Goal: Information Seeking & Learning: Learn about a topic

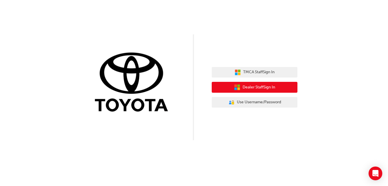
click at [246, 86] on span "Dealer Staff Sign In" at bounding box center [258, 87] width 33 height 7
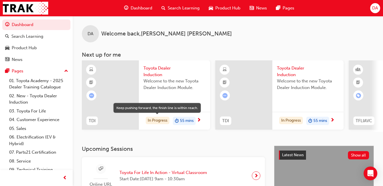
click at [154, 116] on div "In Progress" at bounding box center [158, 120] width 24 height 8
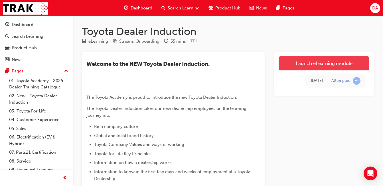
click at [310, 63] on link "Launch eLearning module" at bounding box center [324, 63] width 91 height 14
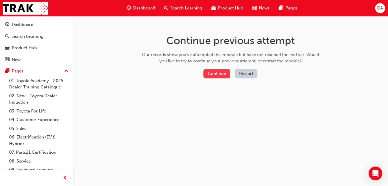
click at [216, 73] on button "Continue" at bounding box center [216, 73] width 27 height 9
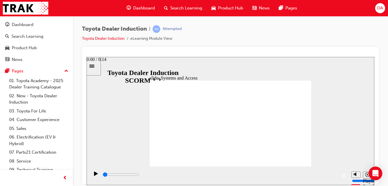
click at [104, 174] on input "slide progress" at bounding box center [120, 174] width 37 height 5
click at [94, 175] on icon "Play (Ctrl+Alt+P)" at bounding box center [96, 173] width 4 height 4
type input "6400"
type input "9"
type input "6400"
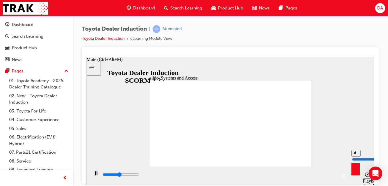
type input "10"
type input "6900"
drag, startPoint x: 357, startPoint y: 152, endPoint x: 356, endPoint y: 146, distance: 6.3
type input "10"
click at [356, 156] on input "volume" at bounding box center [370, 158] width 37 height 5
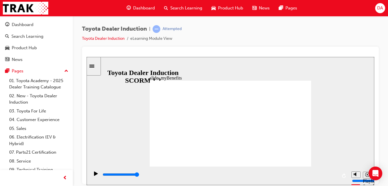
drag, startPoint x: 229, startPoint y: 107, endPoint x: 228, endPoint y: 115, distance: 7.5
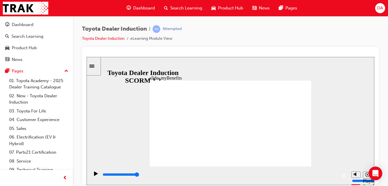
type input "5000"
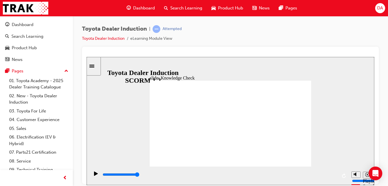
type input "t"
type input "to"
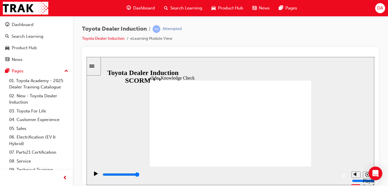
type input "to"
type input "toy"
type input "toyt"
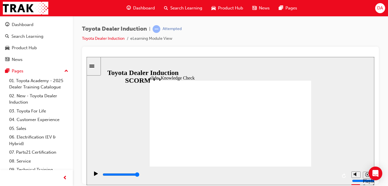
type input "toyto"
type input "toytoa"
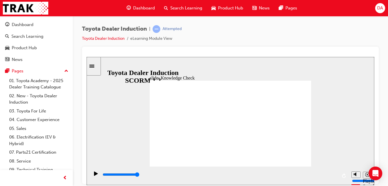
type input "toytoa"
type input "toyto"
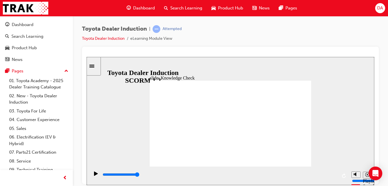
type input "toyt"
type input "toy"
type input "toyo"
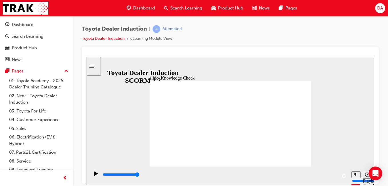
type input "toyo"
type input "toyot"
type input "toyota"
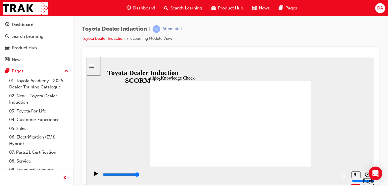
type input "toyota"
type input "toyota a"
type input "toyota ap"
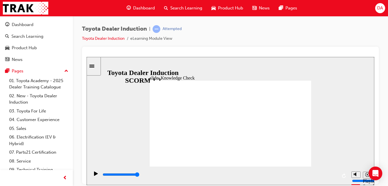
type input "toyota ap"
type input "toyota app"
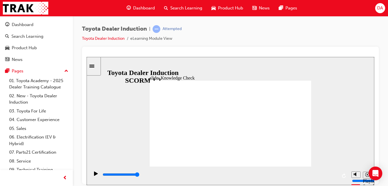
drag, startPoint x: 232, startPoint y: 101, endPoint x: 231, endPoint y: 104, distance: 3.0
type input "toyota app"
type input "800"
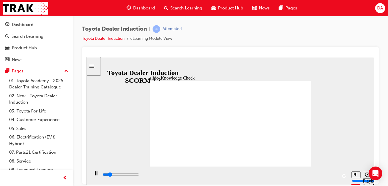
type input "toyota app"
type input "3300"
type input "toyota app"
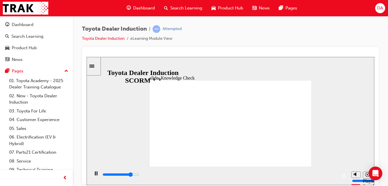
type input "4000"
type input "toyota e app"
type input "4300"
type input "toyota en app"
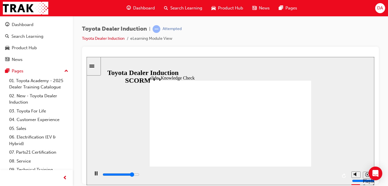
type input "toyota en app"
type input "4600"
type input "toyota eng app"
type input "4900"
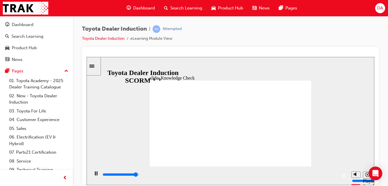
type input "toyota enga app"
type input "5000"
type input "toyota engag app"
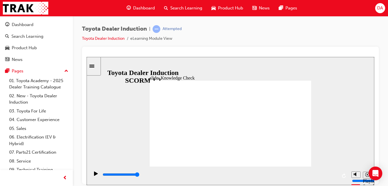
type input "toyota engage app"
drag, startPoint x: 299, startPoint y: 78, endPoint x: 289, endPoint y: 87, distance: 14.0
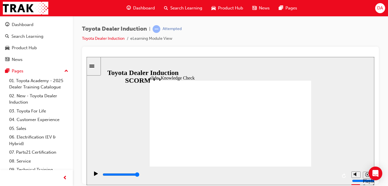
type input "toyota engage app"
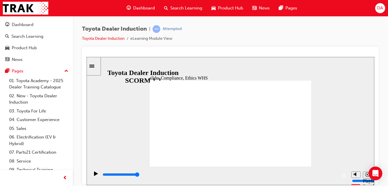
type input "7200"
checkbox input "true"
type input "8400"
checkbox input "true"
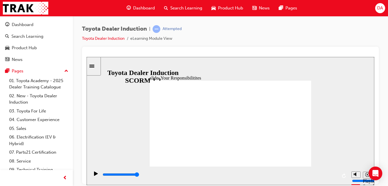
checkbox input "true"
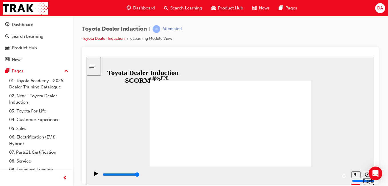
drag, startPoint x: 265, startPoint y: 174, endPoint x: 338, endPoint y: 167, distance: 72.9
click at [340, 167] on div "playback controls" at bounding box center [218, 175] width 259 height 19
drag, startPoint x: 210, startPoint y: 147, endPoint x: 230, endPoint y: 154, distance: 20.8
drag, startPoint x: 230, startPoint y: 146, endPoint x: 239, endPoint y: 152, distance: 11.3
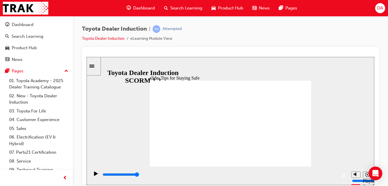
drag, startPoint x: 216, startPoint y: 146, endPoint x: 222, endPoint y: 149, distance: 6.5
drag, startPoint x: 218, startPoint y: 148, endPoint x: 222, endPoint y: 153, distance: 5.9
type input "5000"
checkbox input "true"
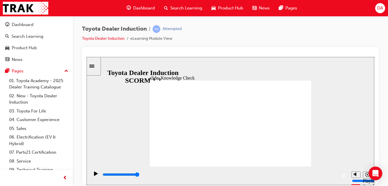
drag, startPoint x: 192, startPoint y: 124, endPoint x: 192, endPoint y: 130, distance: 6.0
checkbox input "true"
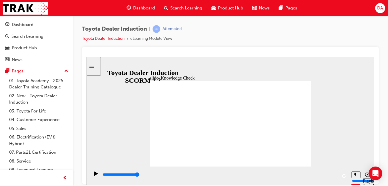
checkbox input "true"
type input "5000"
radio input "true"
drag, startPoint x: 303, startPoint y: 79, endPoint x: 287, endPoint y: 93, distance: 21.4
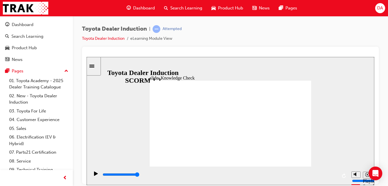
type input "5000"
checkbox input "true"
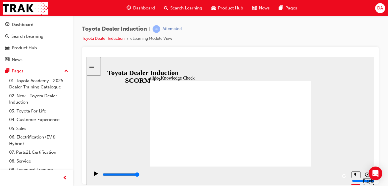
type input "5000"
checkbox input "true"
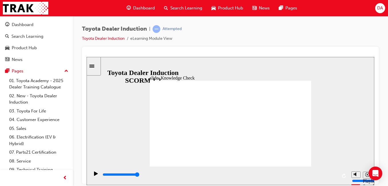
checkbox input "true"
type input "9900"
click at [96, 39] on link "Toyota Dealer Induction" at bounding box center [103, 38] width 43 height 5
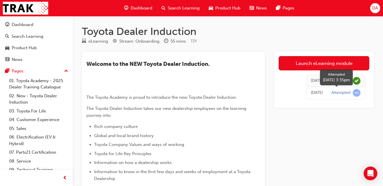
click at [357, 91] on span "learningRecordVerb_ATTEMPT-icon" at bounding box center [357, 93] width 8 height 8
click at [357, 92] on span "learningRecordVerb_ATTEMPT-icon" at bounding box center [357, 93] width 8 height 8
drag, startPoint x: 337, startPoint y: 94, endPoint x: 307, endPoint y: 95, distance: 29.7
click at [337, 93] on div "Attempted" at bounding box center [341, 92] width 19 height 5
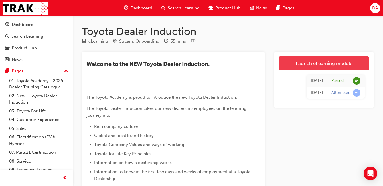
click at [321, 64] on link "Launch eLearning module" at bounding box center [324, 63] width 91 height 14
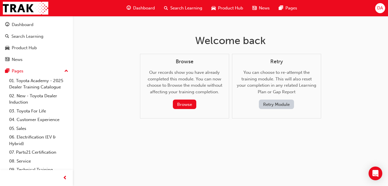
click at [276, 103] on button "Retry Module" at bounding box center [276, 103] width 35 height 9
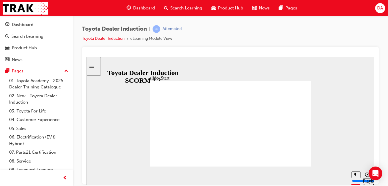
drag, startPoint x: 281, startPoint y: 173, endPoint x: 335, endPoint y: 171, distance: 54.0
click at [335, 171] on div "playback controls" at bounding box center [219, 175] width 235 height 9
drag, startPoint x: 295, startPoint y: 84, endPoint x: 294, endPoint y: 89, distance: 4.3
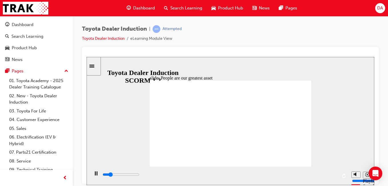
type input "7500"
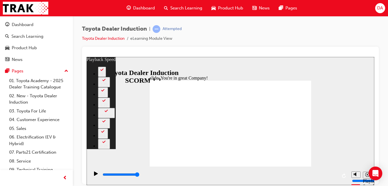
drag, startPoint x: 271, startPoint y: 151, endPoint x: 305, endPoint y: 150, distance: 34.6
type input "156"
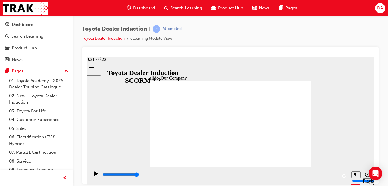
drag, startPoint x: 285, startPoint y: 174, endPoint x: 333, endPoint y: 173, distance: 48.3
click at [334, 174] on div "playback controls" at bounding box center [219, 175] width 235 height 9
click at [136, 5] on span "Dashboard" at bounding box center [144, 8] width 22 height 7
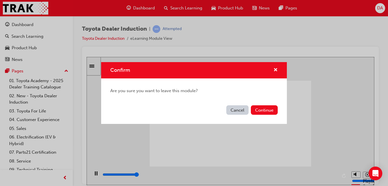
click at [233, 109] on button "Cancel" at bounding box center [237, 109] width 22 height 9
type input "8300"
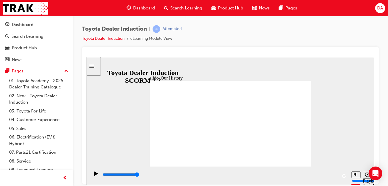
click at [145, 7] on span "Dashboard" at bounding box center [144, 8] width 22 height 7
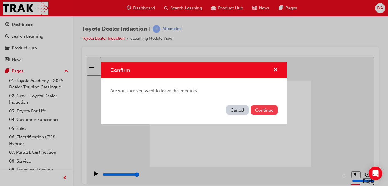
click at [262, 106] on button "Continue" at bounding box center [264, 109] width 27 height 9
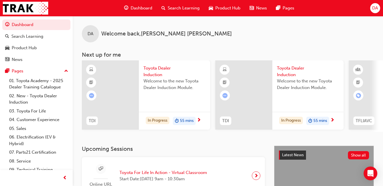
click at [375, 8] on span "DA" at bounding box center [376, 8] width 6 height 7
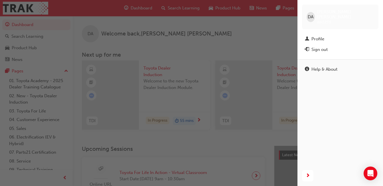
click at [321, 36] on div "Profile" at bounding box center [318, 39] width 13 height 7
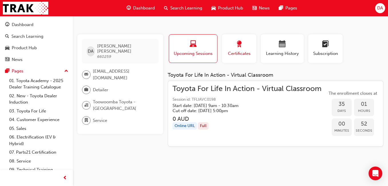
click at [246, 49] on div "button" at bounding box center [239, 45] width 26 height 9
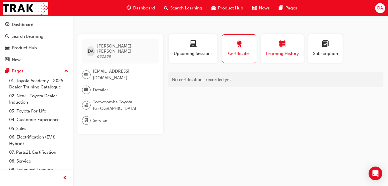
click at [274, 49] on div "button" at bounding box center [282, 45] width 34 height 9
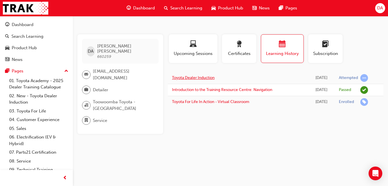
click at [204, 79] on link "Toyota Dealer Induction" at bounding box center [193, 77] width 43 height 5
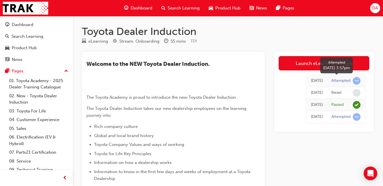
click at [341, 80] on div "Attempted" at bounding box center [341, 80] width 19 height 5
click at [229, 7] on span "Product Hub" at bounding box center [228, 8] width 25 height 7
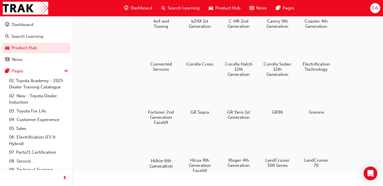
scroll to position [57, 0]
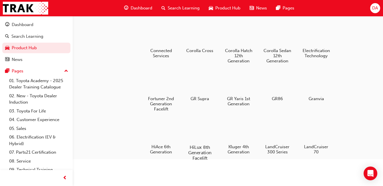
click at [196, 134] on div at bounding box center [200, 130] width 32 height 23
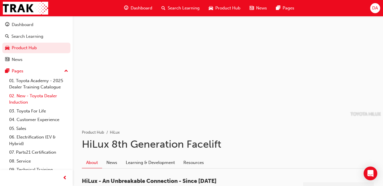
click at [29, 96] on link "02. New - Toyota Dealer Induction" at bounding box center [39, 98] width 64 height 15
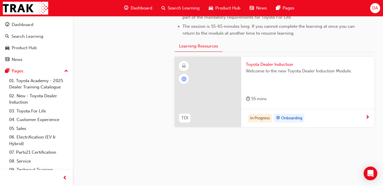
scroll to position [315, 0]
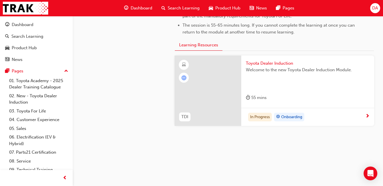
click at [261, 62] on span "Toyota Dealer Induction" at bounding box center [308, 63] width 124 height 7
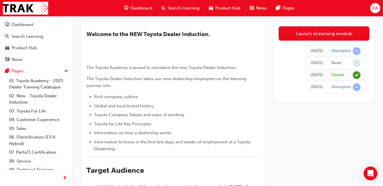
scroll to position [10, 0]
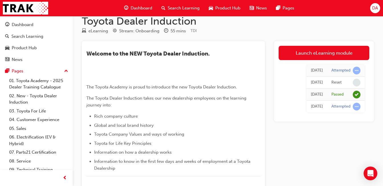
drag, startPoint x: 338, startPoint y: 53, endPoint x: 327, endPoint y: 59, distance: 13.1
click at [337, 53] on link "Launch eLearning module" at bounding box center [324, 53] width 91 height 14
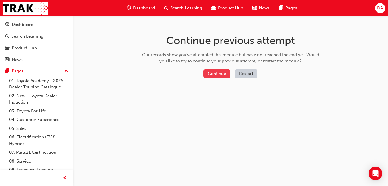
click at [217, 75] on button "Continue" at bounding box center [216, 73] width 27 height 9
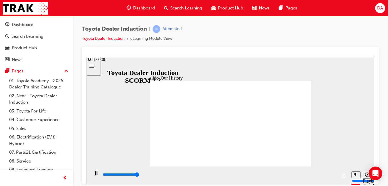
click at [335, 173] on div "playback controls" at bounding box center [219, 175] width 235 height 9
drag, startPoint x: 184, startPoint y: 146, endPoint x: 229, endPoint y: 146, distance: 45.1
drag, startPoint x: 229, startPoint y: 146, endPoint x: 273, endPoint y: 147, distance: 43.4
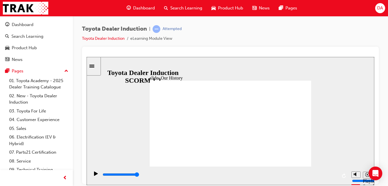
drag, startPoint x: 229, startPoint y: 147, endPoint x: 276, endPoint y: 144, distance: 46.6
drag, startPoint x: 224, startPoint y: 176, endPoint x: 339, endPoint y: 170, distance: 114.7
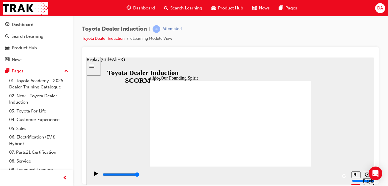
click at [341, 176] on div "playback controls" at bounding box center [218, 175] width 259 height 19
drag, startPoint x: 291, startPoint y: 79, endPoint x: 290, endPoint y: 83, distance: 3.4
drag, startPoint x: 303, startPoint y: 169, endPoint x: 334, endPoint y: 172, distance: 31.0
click at [335, 173] on div "playback controls" at bounding box center [219, 174] width 235 height 6
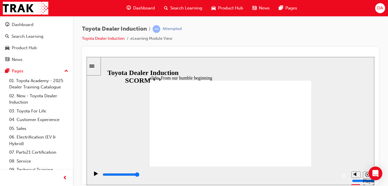
drag, startPoint x: 297, startPoint y: 155, endPoint x: 294, endPoint y: 156, distance: 3.1
click at [338, 175] on div "playback controls" at bounding box center [218, 175] width 259 height 19
drag, startPoint x: 303, startPoint y: 161, endPoint x: 300, endPoint y: 158, distance: 4.4
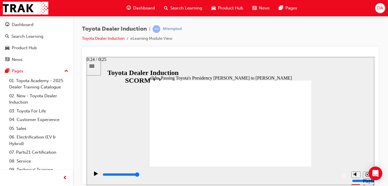
drag, startPoint x: 324, startPoint y: 173, endPoint x: 336, endPoint y: 173, distance: 12.0
click at [338, 174] on div "playback controls" at bounding box center [218, 175] width 259 height 19
drag, startPoint x: 279, startPoint y: 107, endPoint x: 277, endPoint y: 110, distance: 3.9
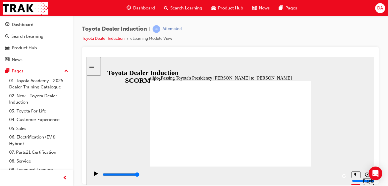
drag, startPoint x: 279, startPoint y: 104, endPoint x: 274, endPoint y: 109, distance: 7.4
drag, startPoint x: 224, startPoint y: 108, endPoint x: 228, endPoint y: 112, distance: 5.7
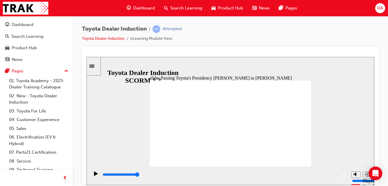
type input "5000"
radio input "true"
type input "4400"
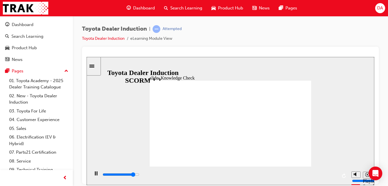
radio input "true"
drag, startPoint x: 325, startPoint y: 169, endPoint x: 313, endPoint y: 163, distance: 14.2
click at [333, 174] on div "playback controls" at bounding box center [219, 174] width 235 height 6
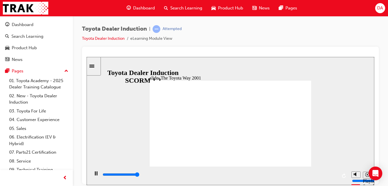
drag, startPoint x: 320, startPoint y: 173, endPoint x: 328, endPoint y: 172, distance: 8.4
click at [328, 172] on div "playback controls" at bounding box center [219, 175] width 235 height 9
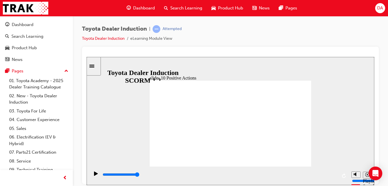
drag, startPoint x: 308, startPoint y: 76, endPoint x: 309, endPoint y: 102, distance: 25.4
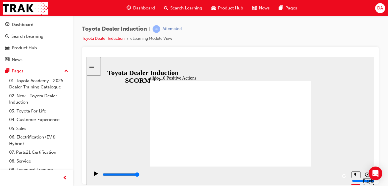
drag, startPoint x: 308, startPoint y: 77, endPoint x: 305, endPoint y: 101, distance: 24.7
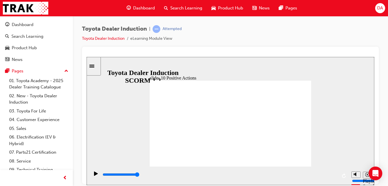
drag, startPoint x: 307, startPoint y: 77, endPoint x: 304, endPoint y: 80, distance: 4.1
drag, startPoint x: 309, startPoint y: 77, endPoint x: 299, endPoint y: 84, distance: 12.4
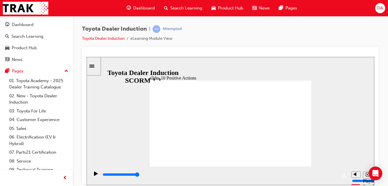
click at [332, 172] on div "playback controls" at bounding box center [219, 175] width 235 height 9
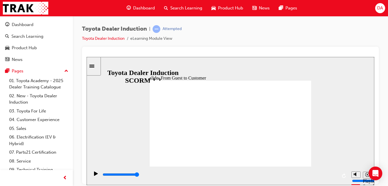
drag, startPoint x: 159, startPoint y: 126, endPoint x: 211, endPoint y: 130, distance: 51.5
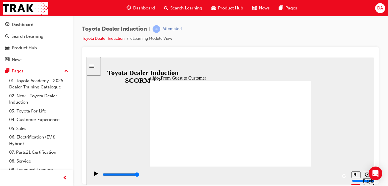
drag, startPoint x: 291, startPoint y: 136, endPoint x: 288, endPoint y: 140, distance: 4.8
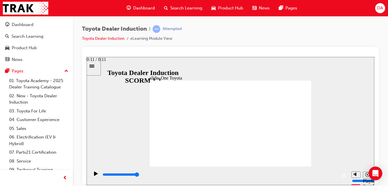
drag, startPoint x: 329, startPoint y: 176, endPoint x: 328, endPoint y: 172, distance: 4.9
click at [336, 176] on div "playback controls" at bounding box center [219, 174] width 235 height 6
drag, startPoint x: 344, startPoint y: 174, endPoint x: 308, endPoint y: 172, distance: 36.3
click at [333, 175] on div "playback controls" at bounding box center [219, 174] width 235 height 6
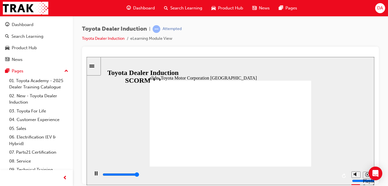
click at [336, 174] on div "playback controls" at bounding box center [219, 174] width 235 height 6
type input "15300"
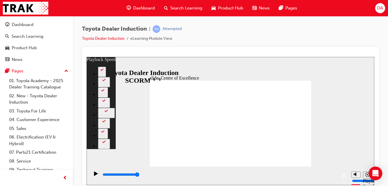
type input "1"
drag, startPoint x: 299, startPoint y: 154, endPoint x: 307, endPoint y: 155, distance: 8.0
drag, startPoint x: 302, startPoint y: 78, endPoint x: 298, endPoint y: 88, distance: 11.2
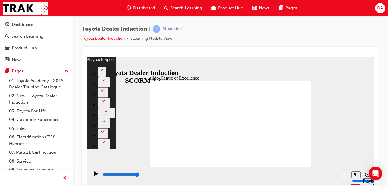
type input "248"
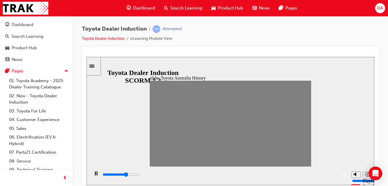
drag, startPoint x: 303, startPoint y: 123, endPoint x: 288, endPoint y: 129, distance: 16.4
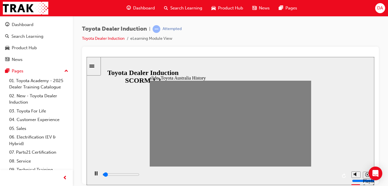
drag, startPoint x: 153, startPoint y: 123, endPoint x: 159, endPoint y: 124, distance: 5.7
drag, startPoint x: 163, startPoint y: 123, endPoint x: 170, endPoint y: 123, distance: 6.6
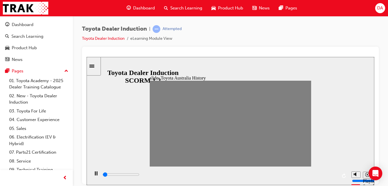
drag, startPoint x: 170, startPoint y: 123, endPoint x: 174, endPoint y: 124, distance: 4.4
drag, startPoint x: 176, startPoint y: 124, endPoint x: 181, endPoint y: 124, distance: 5.4
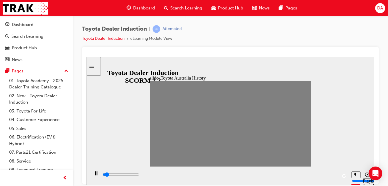
drag, startPoint x: 181, startPoint y: 124, endPoint x: 190, endPoint y: 124, distance: 8.6
drag, startPoint x: 191, startPoint y: 123, endPoint x: 200, endPoint y: 122, distance: 9.2
drag, startPoint x: 202, startPoint y: 123, endPoint x: 206, endPoint y: 123, distance: 4.3
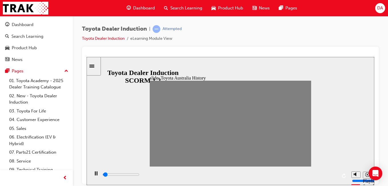
drag, startPoint x: 210, startPoint y: 122, endPoint x: 215, endPoint y: 123, distance: 4.9
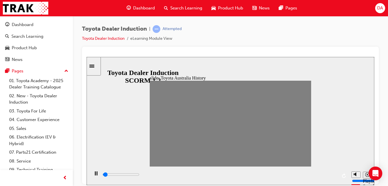
type input "100"
type input "8"
type input "100"
type input "9"
drag, startPoint x: 217, startPoint y: 123, endPoint x: 220, endPoint y: 125, distance: 4.1
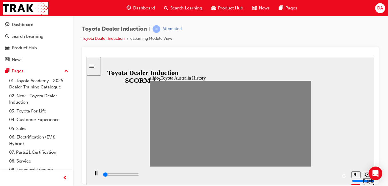
drag, startPoint x: 222, startPoint y: 125, endPoint x: 230, endPoint y: 122, distance: 8.6
drag, startPoint x: 232, startPoint y: 122, endPoint x: 237, endPoint y: 124, distance: 5.3
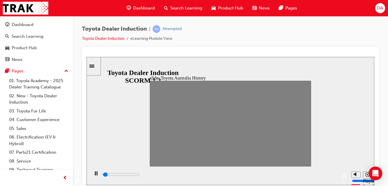
drag, startPoint x: 228, startPoint y: 123, endPoint x: 236, endPoint y: 124, distance: 7.5
drag, startPoint x: 238, startPoint y: 124, endPoint x: 245, endPoint y: 124, distance: 6.9
drag, startPoint x: 245, startPoint y: 123, endPoint x: 255, endPoint y: 122, distance: 10.0
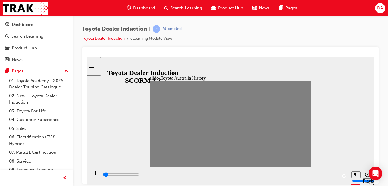
type input "100"
type input "13"
type input "100"
type input "14"
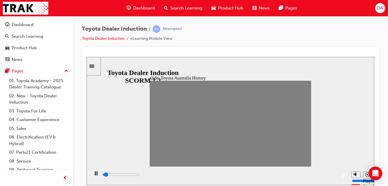
drag, startPoint x: 252, startPoint y: 123, endPoint x: 305, endPoint y: 124, distance: 53.1
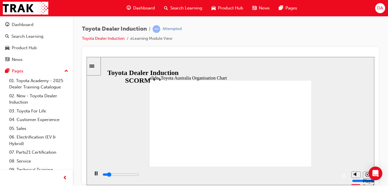
drag, startPoint x: 254, startPoint y: 136, endPoint x: 265, endPoint y: 143, distance: 12.7
drag, startPoint x: 295, startPoint y: 151, endPoint x: 297, endPoint y: 166, distance: 15.0
drag, startPoint x: 316, startPoint y: 172, endPoint x: 336, endPoint y: 176, distance: 21.0
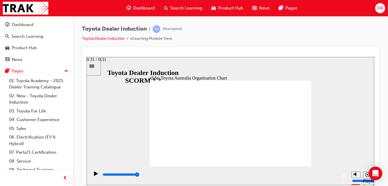
click at [336, 176] on div "playback controls" at bounding box center [219, 175] width 235 height 9
type input "3600"
radio input "true"
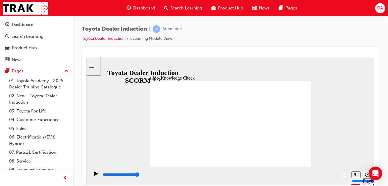
drag, startPoint x: 296, startPoint y: 79, endPoint x: 291, endPoint y: 84, distance: 6.5
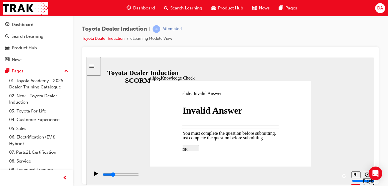
type input "1300"
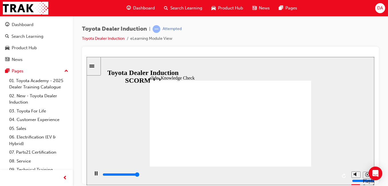
type input "5000"
radio input "true"
drag, startPoint x: 301, startPoint y: 79, endPoint x: 303, endPoint y: 91, distance: 11.6
drag, startPoint x: 224, startPoint y: 137, endPoint x: 226, endPoint y: 136, distance: 3.0
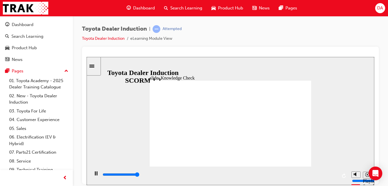
type input "5000"
radio input "true"
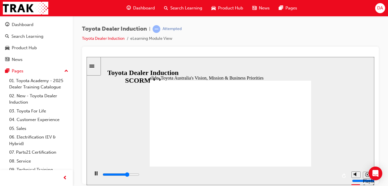
drag, startPoint x: 291, startPoint y: 173, endPoint x: 336, endPoint y: 172, distance: 45.1
click at [337, 173] on div "playback controls" at bounding box center [218, 175] width 259 height 19
click at [139, 175] on input "slide progress" at bounding box center [120, 174] width 37 height 5
drag, startPoint x: 329, startPoint y: 175, endPoint x: 337, endPoint y: 172, distance: 8.2
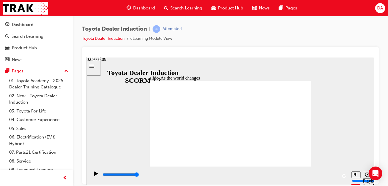
click at [336, 173] on div "playback controls" at bounding box center [219, 174] width 235 height 6
click at [94, 174] on icon "Play (Ctrl+Alt+P)" at bounding box center [96, 173] width 4 height 4
type input "9200"
drag, startPoint x: 160, startPoint y: 120, endPoint x: 166, endPoint y: 118, distance: 6.2
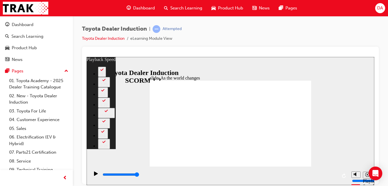
drag, startPoint x: 279, startPoint y: 155, endPoint x: 309, endPoint y: 152, distance: 30.1
drag, startPoint x: 301, startPoint y: 79, endPoint x: 300, endPoint y: 84, distance: 5.2
type input "128"
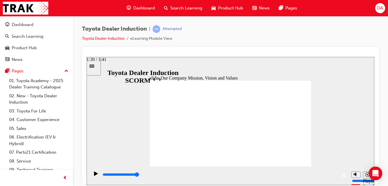
drag, startPoint x: 281, startPoint y: 175, endPoint x: 330, endPoint y: 169, distance: 49.8
click at [139, 175] on input "slide progress" at bounding box center [120, 174] width 37 height 5
drag, startPoint x: 235, startPoint y: 94, endPoint x: 238, endPoint y: 97, distance: 4.8
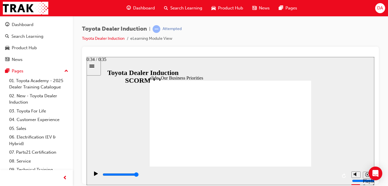
click at [333, 175] on div "playback controls" at bounding box center [219, 174] width 235 height 6
drag, startPoint x: 313, startPoint y: 174, endPoint x: 322, endPoint y: 169, distance: 10.5
click at [334, 177] on div "playback controls" at bounding box center [219, 174] width 235 height 6
drag, startPoint x: 288, startPoint y: 155, endPoint x: 293, endPoint y: 157, distance: 5.5
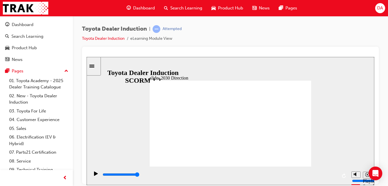
type input "5000"
type input "p"
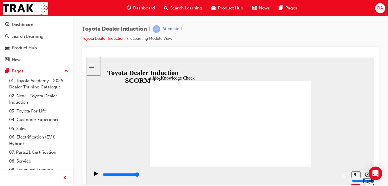
type input "p"
type input "pr"
type input "pro"
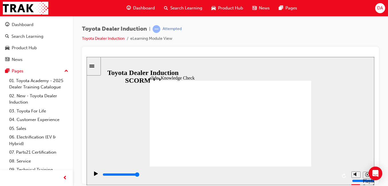
type input "prod"
type input "produ"
type input "produc"
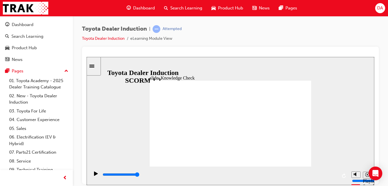
type input "produc"
type input "product"
type input "products"
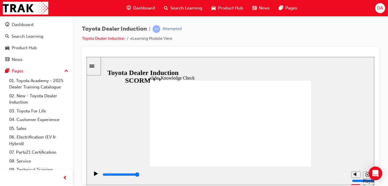
type input "products"
drag, startPoint x: 301, startPoint y: 80, endPoint x: 287, endPoint y: 97, distance: 21.5
drag, startPoint x: 232, startPoint y: 101, endPoint x: 232, endPoint y: 104, distance: 3.4
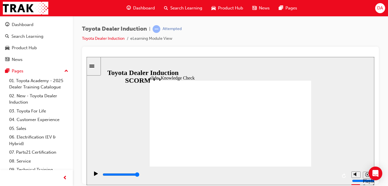
drag, startPoint x: 230, startPoint y: 98, endPoint x: 226, endPoint y: 113, distance: 14.8
type input "products"
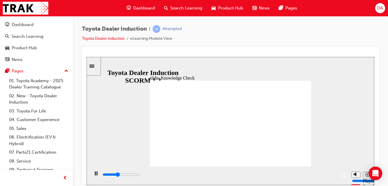
drag, startPoint x: 168, startPoint y: 78, endPoint x: 172, endPoint y: 81, distance: 4.7
type input "800"
type input "products"
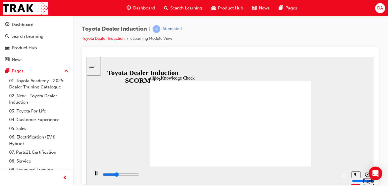
type input "4500"
type input "product"
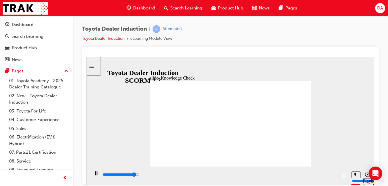
type input "product"
type input "5000"
type input "produc"
type input "5000"
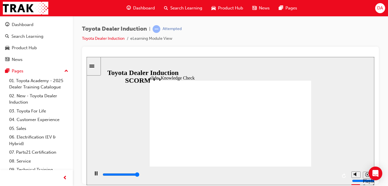
type input "produ"
type input "prod"
type input "pro"
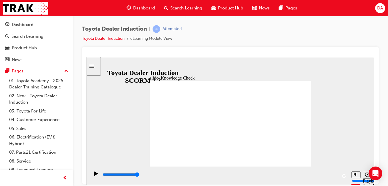
type input "pro"
type input "pr"
type input "p"
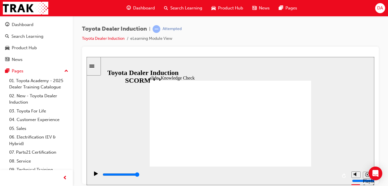
type input "h"
type input "ha"
type input "hap"
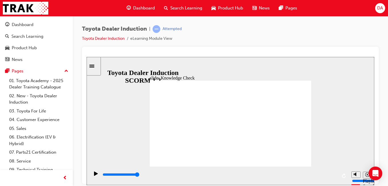
type input "hap"
type input "happ"
type input "happieness"
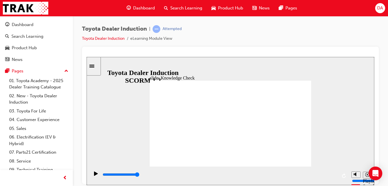
type input "happieness"
drag, startPoint x: 231, startPoint y: 102, endPoint x: 232, endPoint y: 107, distance: 4.9
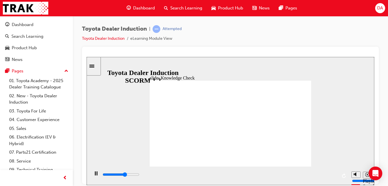
type input "3100"
type input "h"
type input "3400"
type input "ha"
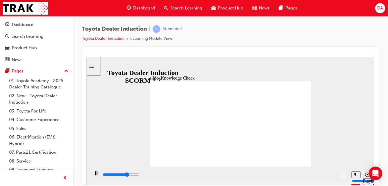
type input "ha"
type input "4000"
type input "hap"
type input "4100"
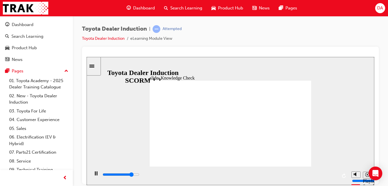
type input "happ"
type input "4500"
type input "happi"
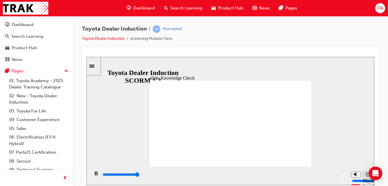
type input "5000"
type input "happin"
type input "happine"
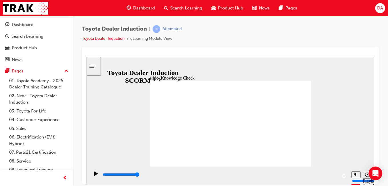
type input "happines"
type input "happiness"
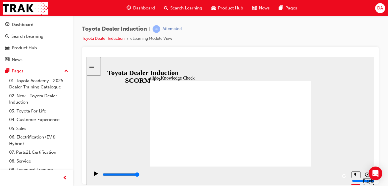
type input "happiness"
click at [378, 8] on span "DA" at bounding box center [380, 8] width 6 height 7
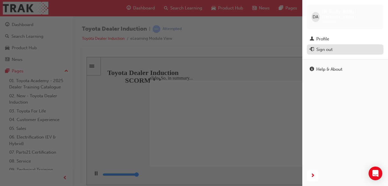
type input "6500"
click at [328, 46] on div "Sign out" at bounding box center [324, 49] width 16 height 7
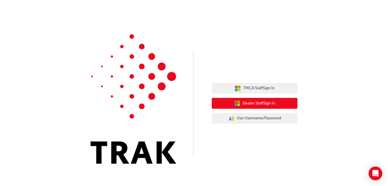
click at [252, 103] on span "Dealer Staff Sign In" at bounding box center [258, 103] width 33 height 7
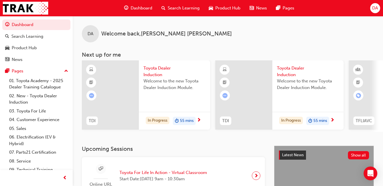
click at [145, 5] on span "Dashboard" at bounding box center [142, 8] width 22 height 7
click at [47, 87] on link "01. Toyota Academy - 2025 Dealer Training Catalogue" at bounding box center [39, 83] width 64 height 15
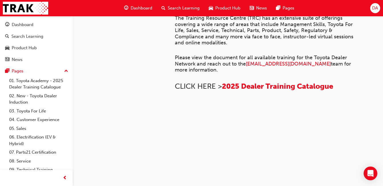
scroll to position [465, 0]
click at [23, 110] on link "03. Toyota For Life" at bounding box center [39, 110] width 64 height 9
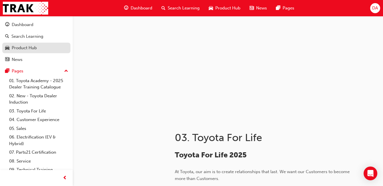
click at [31, 46] on div "Product Hub" at bounding box center [24, 48] width 25 height 7
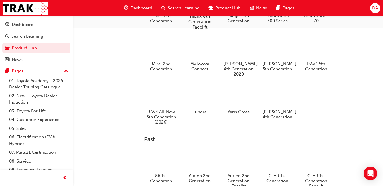
scroll to position [200, 0]
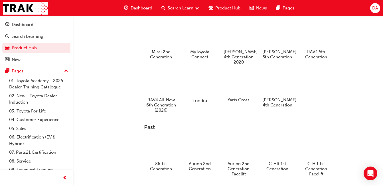
click at [202, 90] on div at bounding box center [200, 84] width 32 height 23
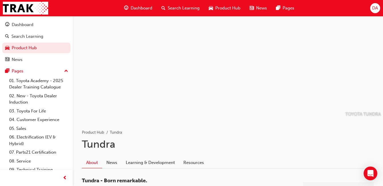
click at [374, 9] on span "DA" at bounding box center [376, 8] width 6 height 7
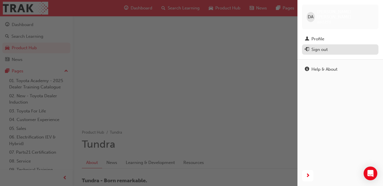
click at [333, 46] on div "Sign out" at bounding box center [340, 49] width 71 height 7
